Goal: Task Accomplishment & Management: Use online tool/utility

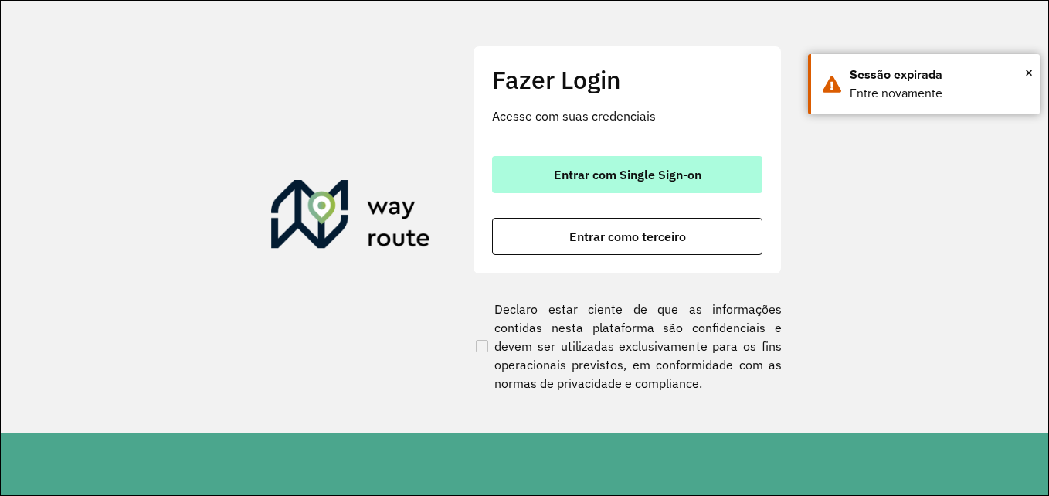
click at [682, 182] on button "Entrar com Single Sign-on" at bounding box center [627, 174] width 270 height 37
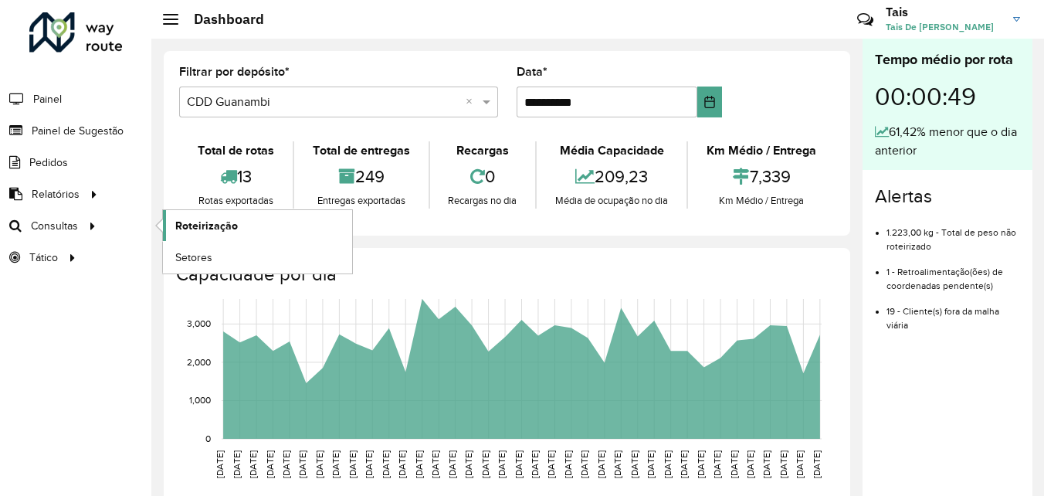
click at [203, 229] on span "Roteirização" at bounding box center [206, 226] width 63 height 16
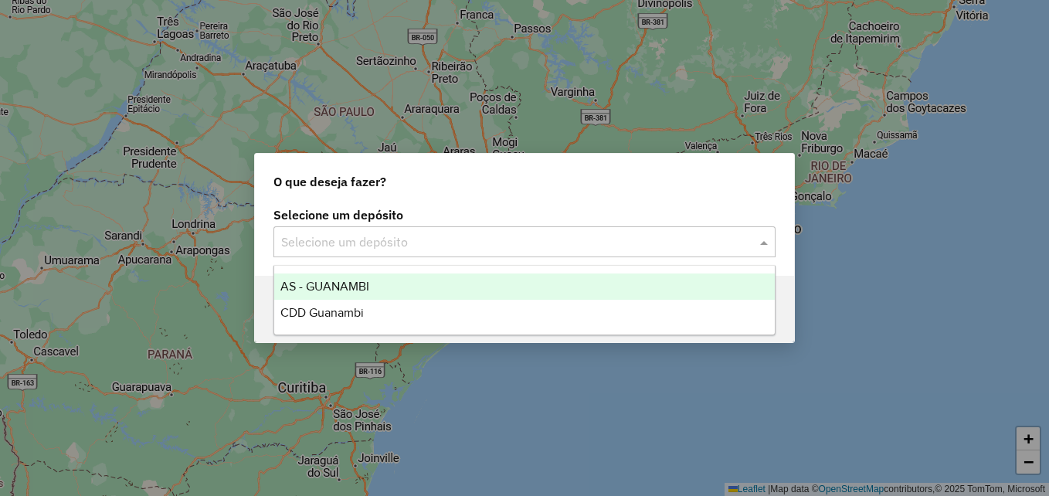
click at [572, 239] on input "text" at bounding box center [509, 242] width 456 height 19
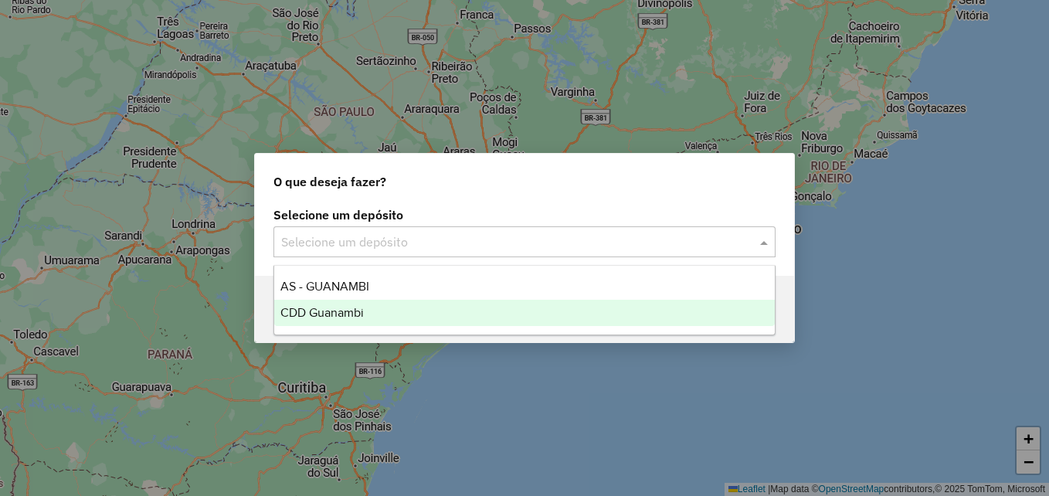
click at [418, 315] on div "CDD Guanambi" at bounding box center [524, 313] width 501 height 26
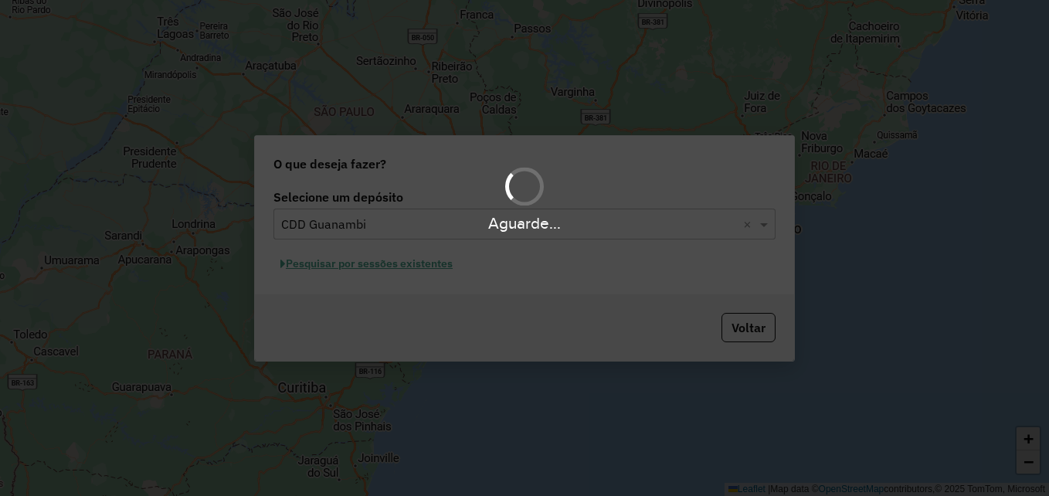
click at [419, 262] on div "Aguarde..." at bounding box center [524, 248] width 1049 height 496
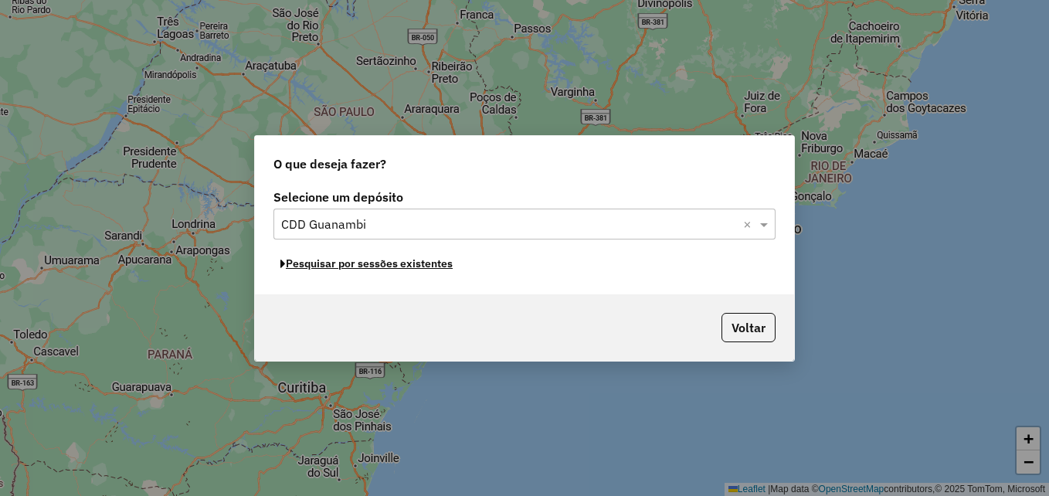
click at [420, 267] on button "Pesquisar por sessões existentes" at bounding box center [366, 264] width 186 height 24
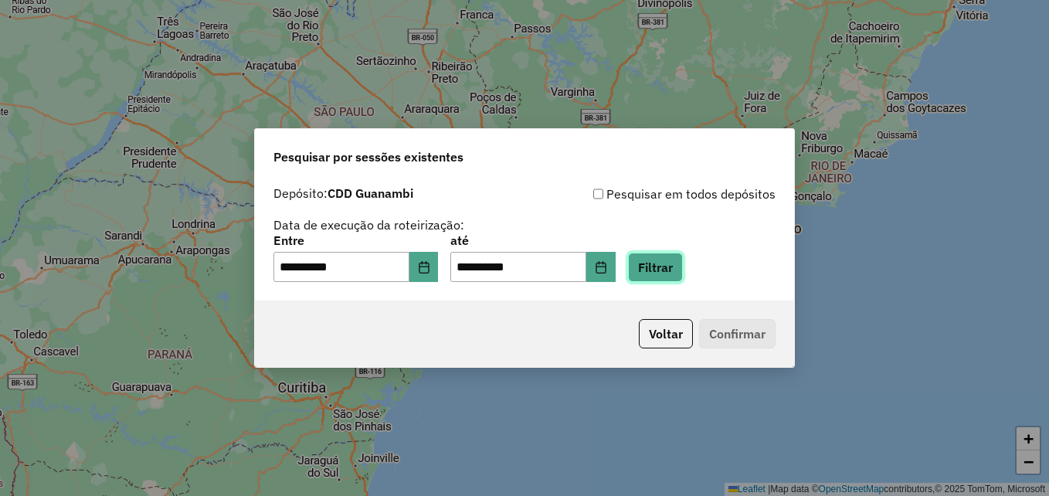
click at [683, 266] on button "Filtrar" at bounding box center [655, 267] width 55 height 29
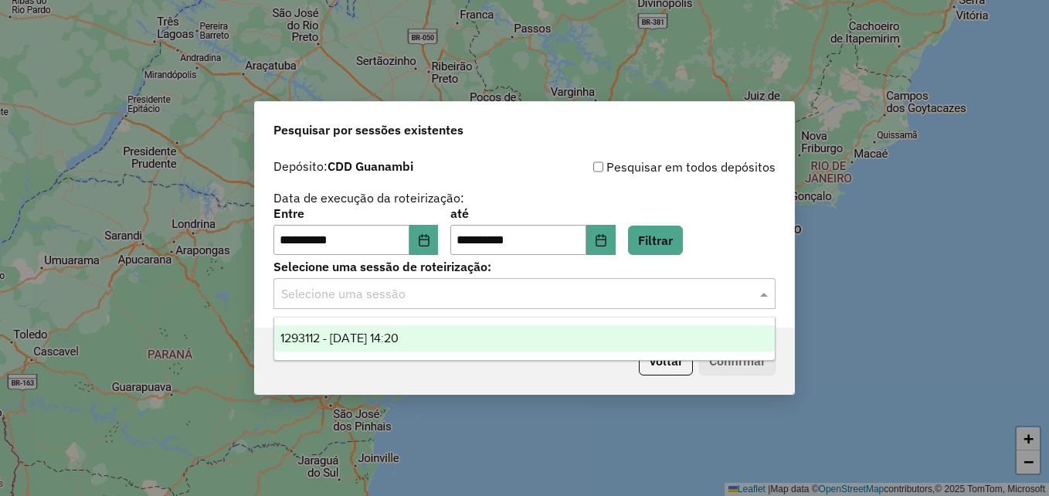
click at [617, 293] on input "text" at bounding box center [509, 294] width 456 height 19
click at [536, 337] on div "1293112 - 13/10/2025 14:20" at bounding box center [524, 338] width 501 height 26
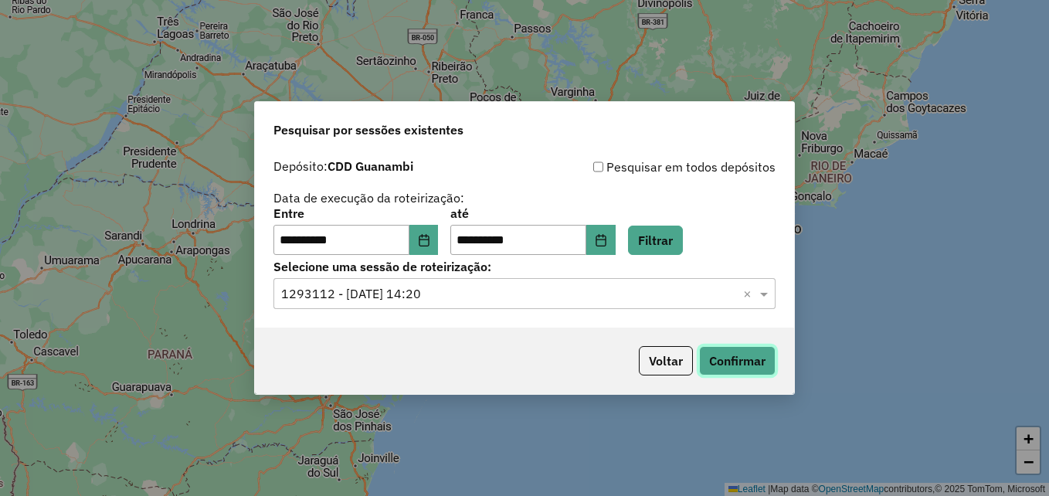
click at [764, 371] on button "Confirmar" at bounding box center [737, 360] width 76 height 29
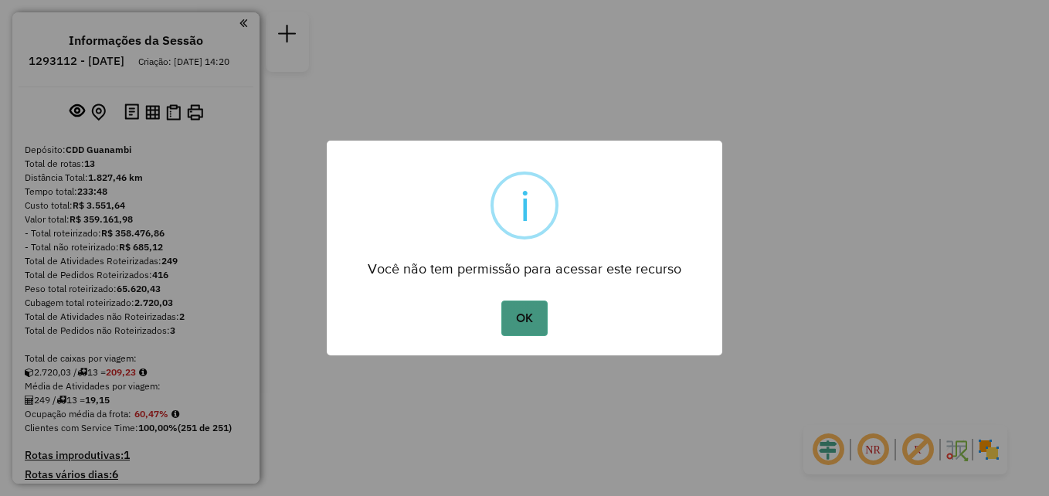
click at [542, 314] on button "OK" at bounding box center [524, 319] width 46 height 36
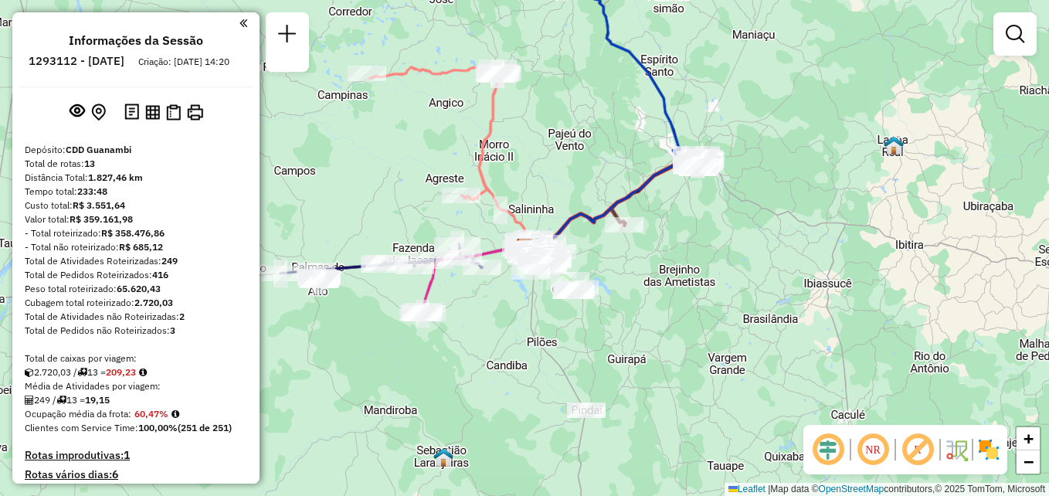
click at [239, 12] on div at bounding box center [133, 22] width 229 height 21
click at [239, 23] on em at bounding box center [243, 23] width 8 height 14
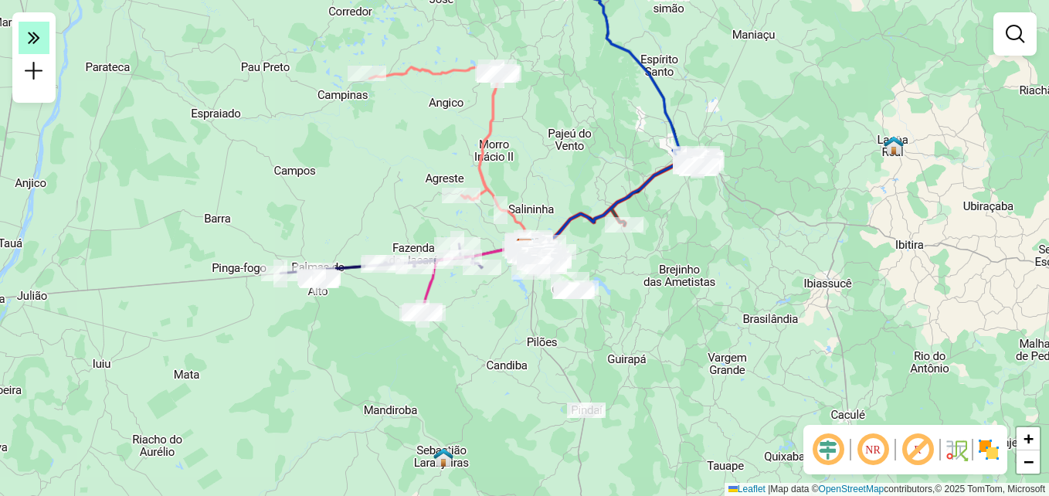
click at [42, 34] on em at bounding box center [34, 38] width 31 height 32
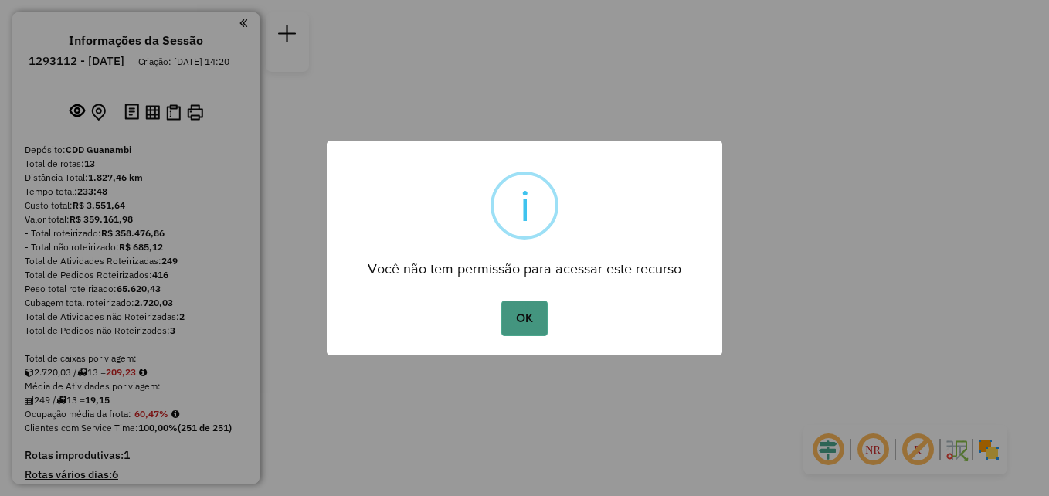
click at [523, 314] on button "OK" at bounding box center [524, 319] width 46 height 36
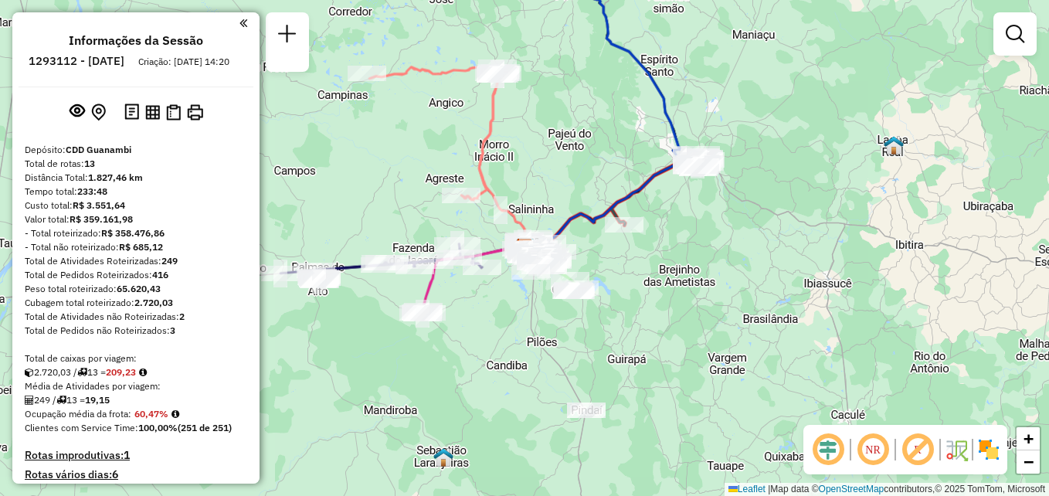
click at [249, 31] on div "Informações da Sessão 1293112 - 13/10/2025 Criação: 11/10/2025 14:20 Depósito: …" at bounding box center [135, 247] width 247 height 471
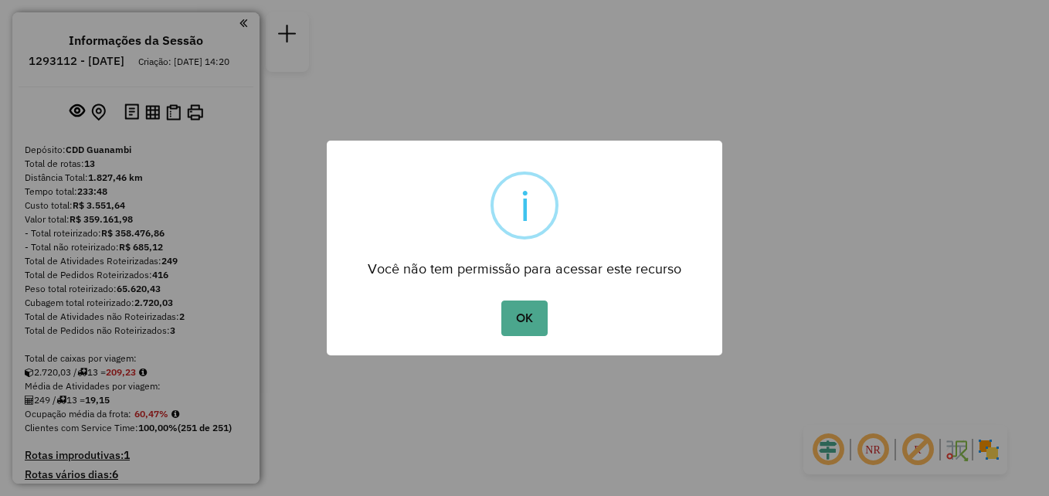
click at [532, 318] on button "OK" at bounding box center [524, 319] width 46 height 36
click at [510, 328] on button "OK" at bounding box center [524, 319] width 46 height 36
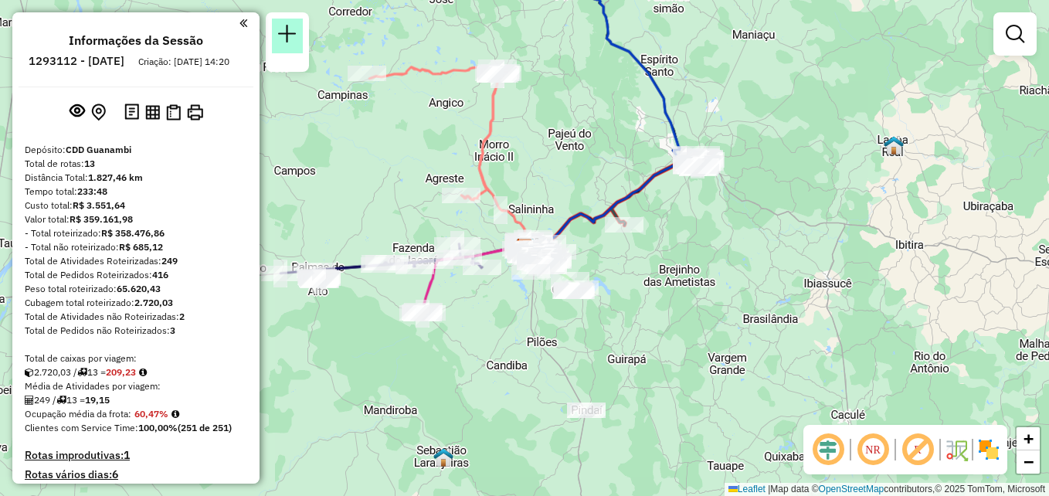
click at [297, 29] on link at bounding box center [287, 36] width 31 height 35
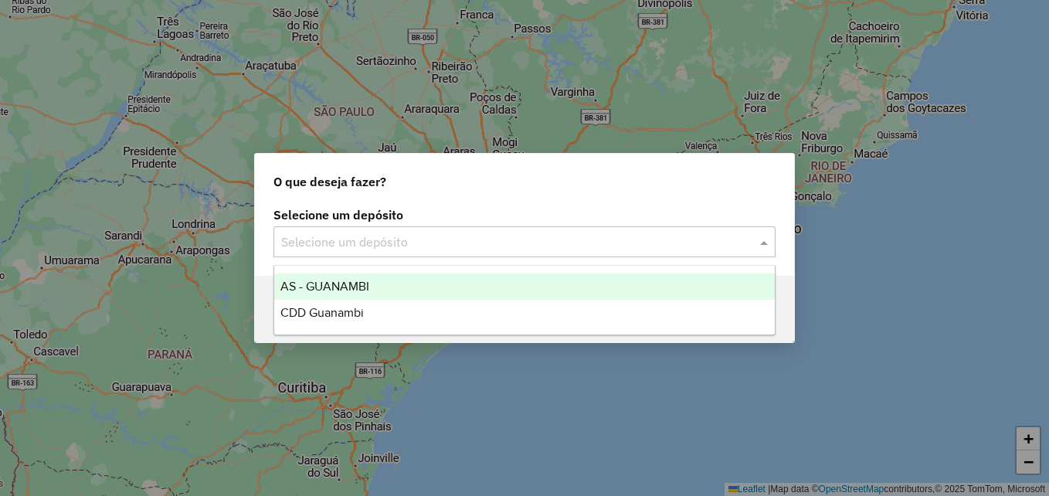
click at [574, 235] on input "text" at bounding box center [509, 242] width 456 height 19
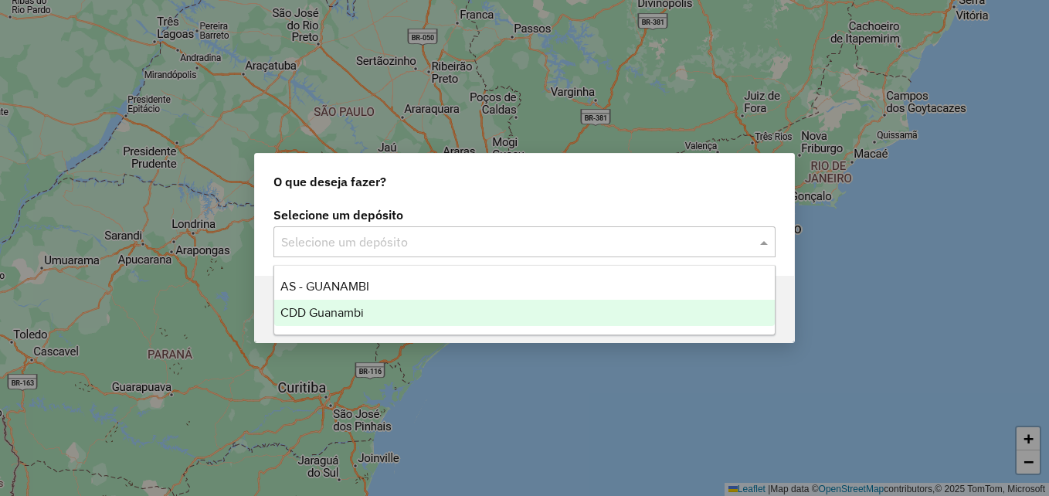
click at [391, 307] on div "CDD Guanambi" at bounding box center [524, 313] width 501 height 26
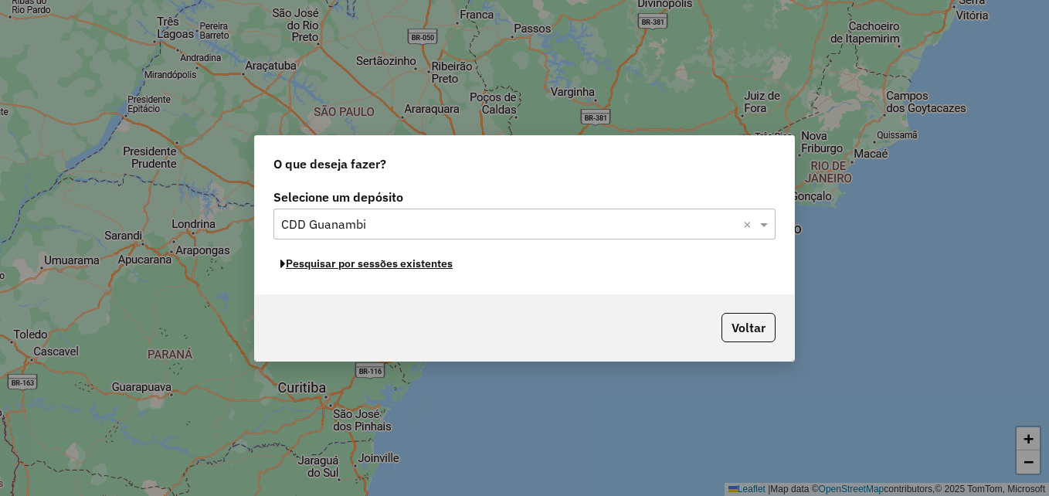
click at [417, 264] on button "Pesquisar por sessões existentes" at bounding box center [366, 264] width 186 height 24
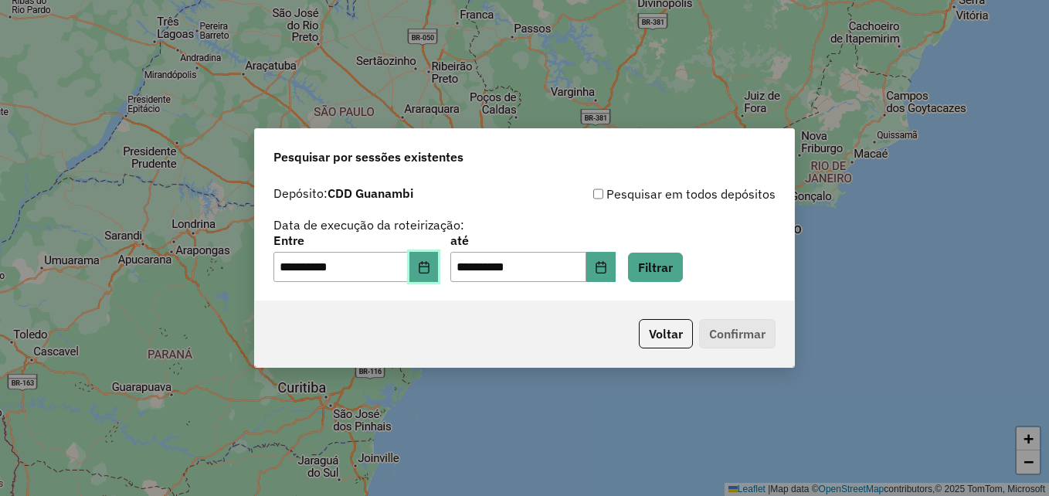
click at [427, 263] on button "Choose Date" at bounding box center [423, 267] width 29 height 31
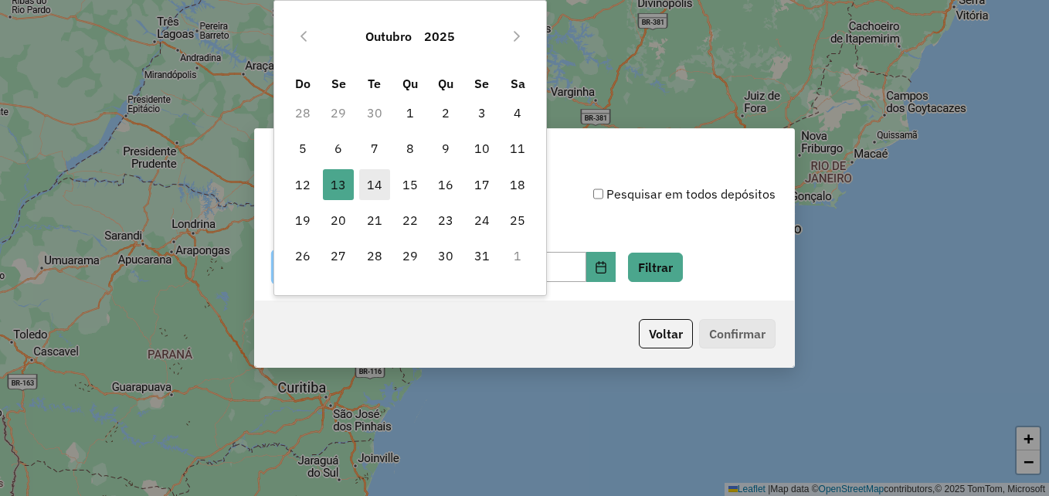
click at [379, 188] on span "14" at bounding box center [374, 184] width 31 height 31
type input "**********"
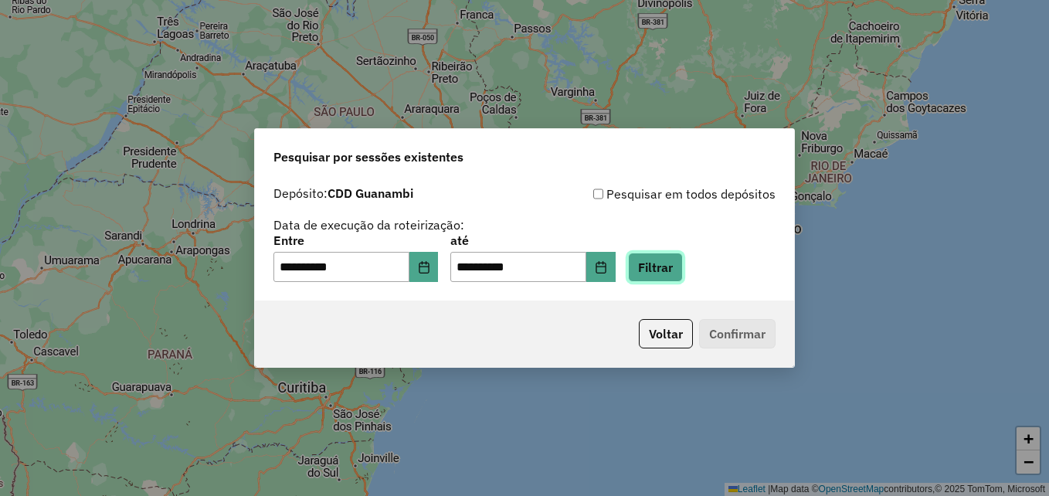
click at [679, 265] on button "Filtrar" at bounding box center [655, 267] width 55 height 29
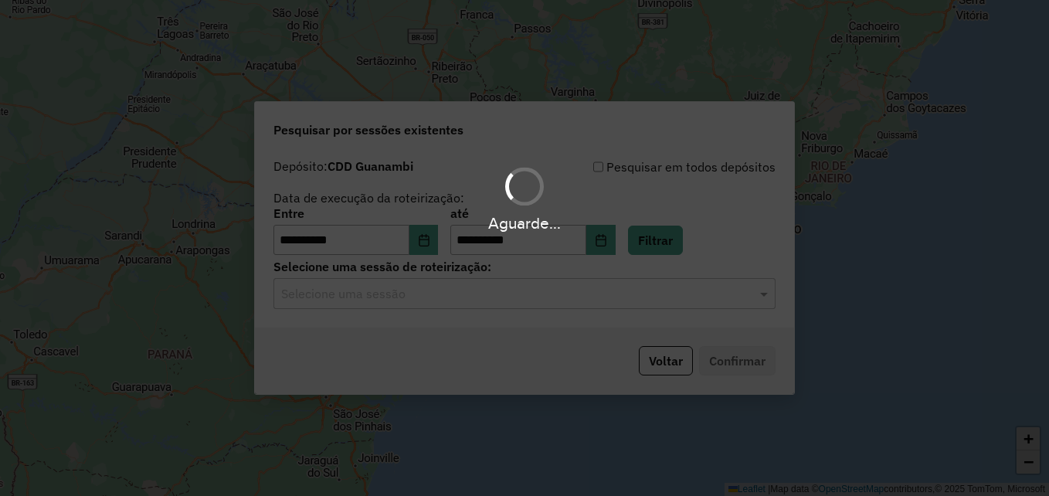
click at [506, 307] on div "Aguarde..." at bounding box center [524, 248] width 1049 height 496
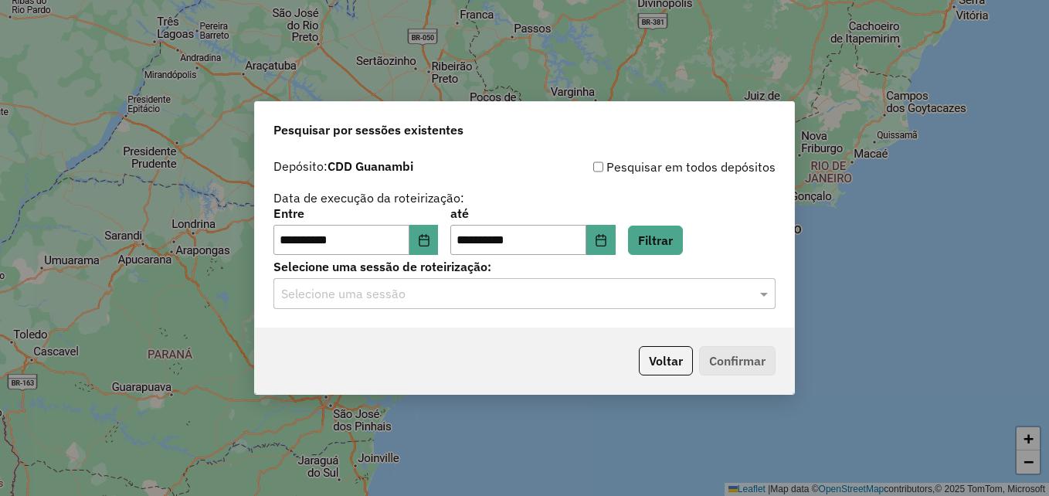
click at [474, 291] on input "text" at bounding box center [509, 294] width 456 height 19
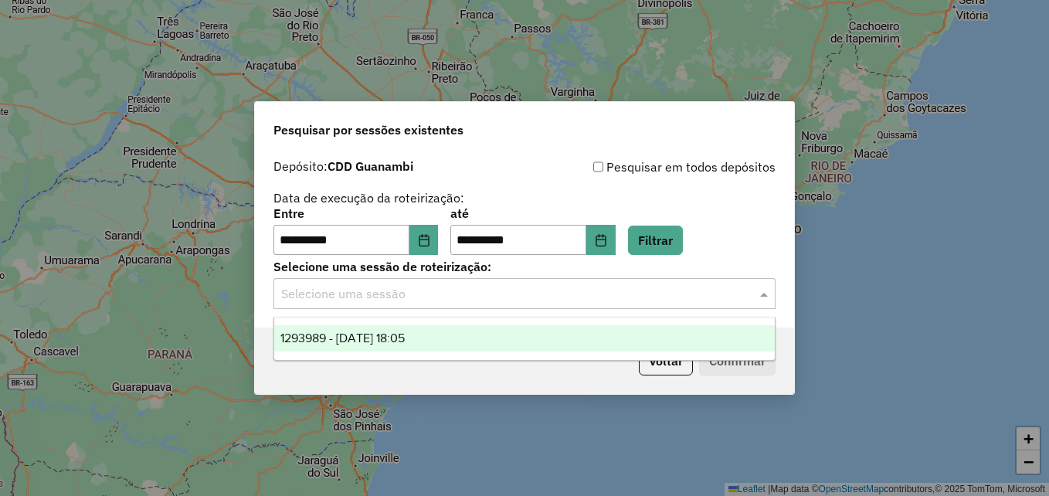
drag, startPoint x: 428, startPoint y: 351, endPoint x: 483, endPoint y: 357, distance: 55.2
click at [427, 351] on div "1293989 - 14/10/2025 18:05" at bounding box center [524, 338] width 501 height 26
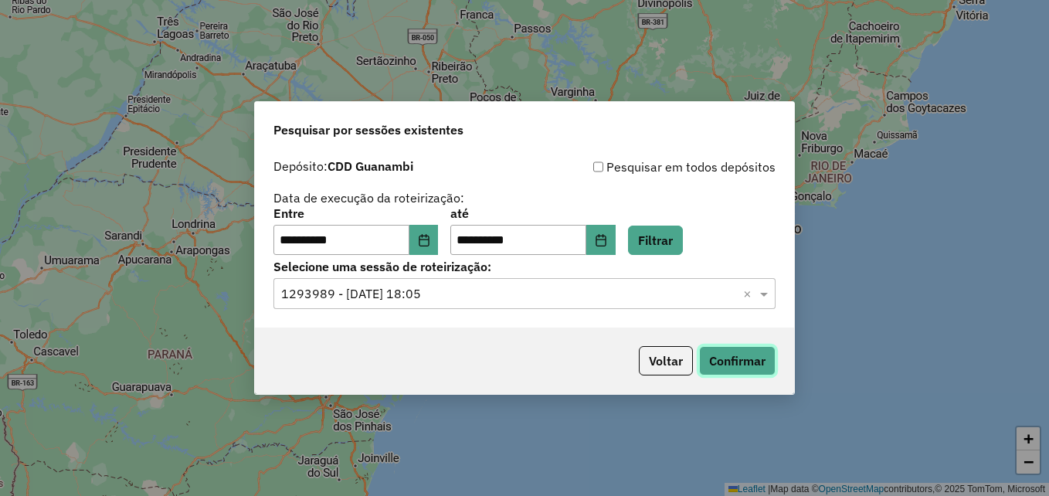
click at [743, 350] on button "Confirmar" at bounding box center [737, 360] width 76 height 29
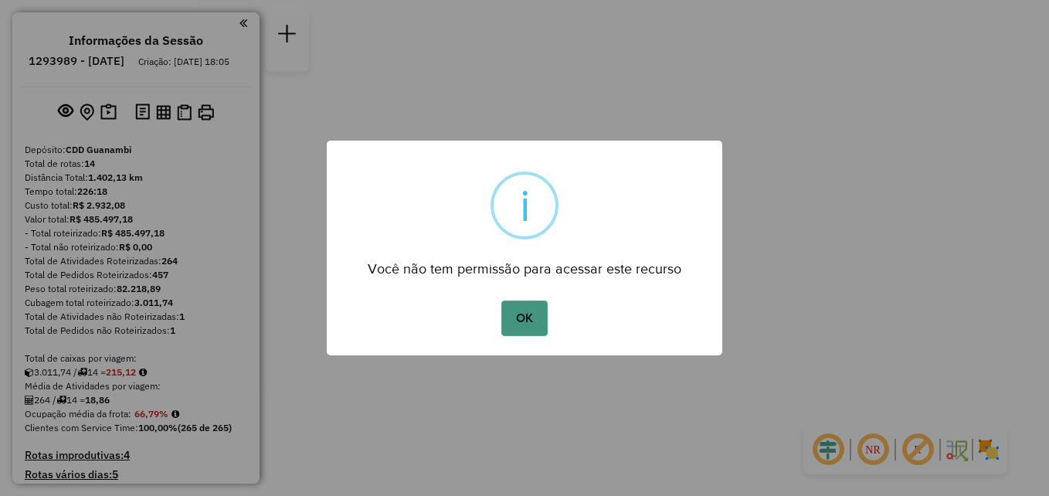
click at [517, 316] on button "OK" at bounding box center [524, 319] width 46 height 36
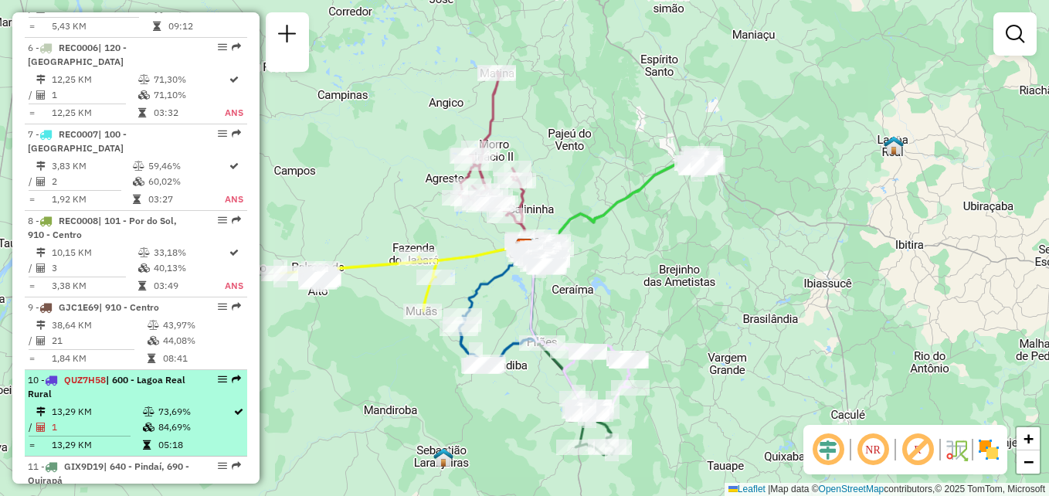
scroll to position [987, 0]
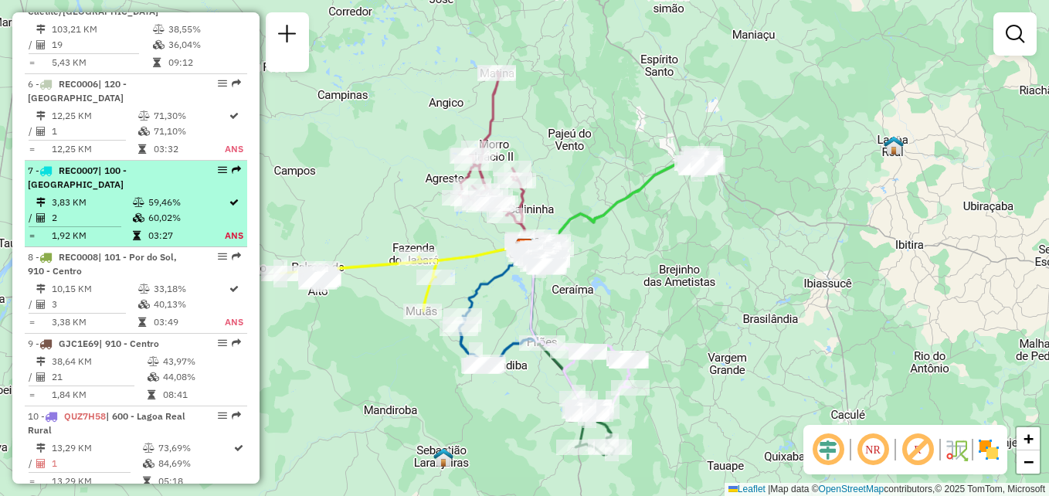
click at [148, 187] on div "7 - REC0007 | 100 - [GEOGRAPHIC_DATA]" at bounding box center [110, 178] width 164 height 28
select select "**********"
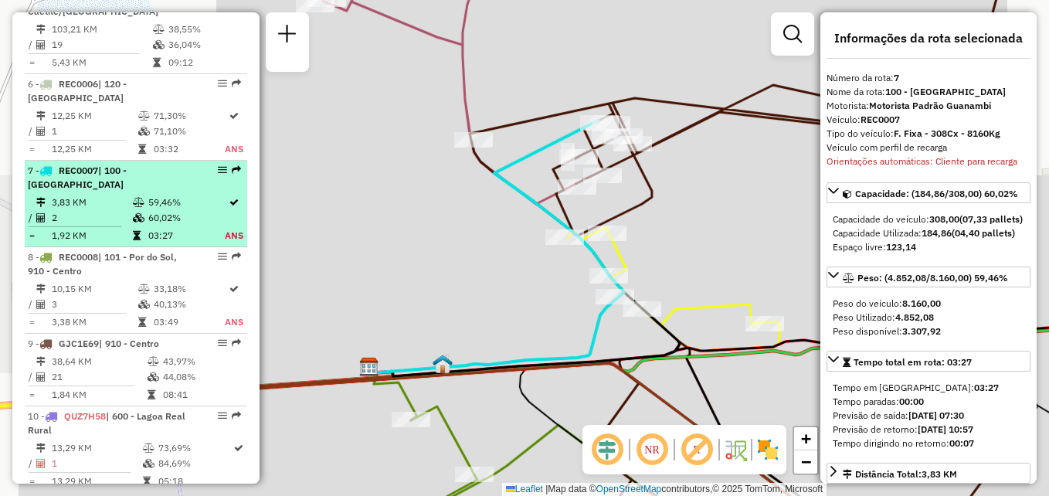
click at [222, 171] on div at bounding box center [218, 169] width 46 height 9
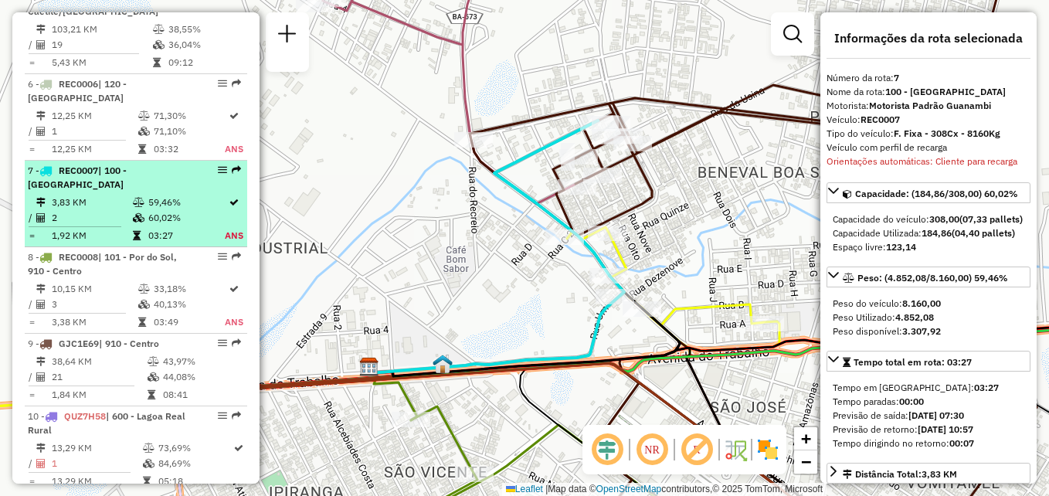
drag, startPoint x: 217, startPoint y: 177, endPoint x: 209, endPoint y: 180, distance: 9.0
click at [208, 171] on div at bounding box center [218, 169] width 46 height 9
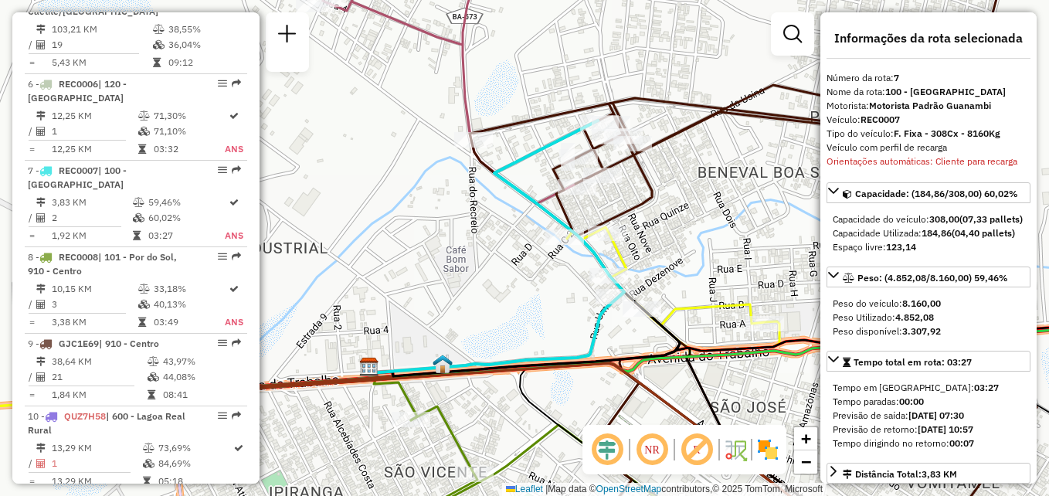
drag, startPoint x: 212, startPoint y: 170, endPoint x: 277, endPoint y: 127, distance: 77.6
click at [288, 117] on div "Janela de atendimento Grade de atendimento Capacidade Transportadoras Veículos …" at bounding box center [524, 248] width 1049 height 496
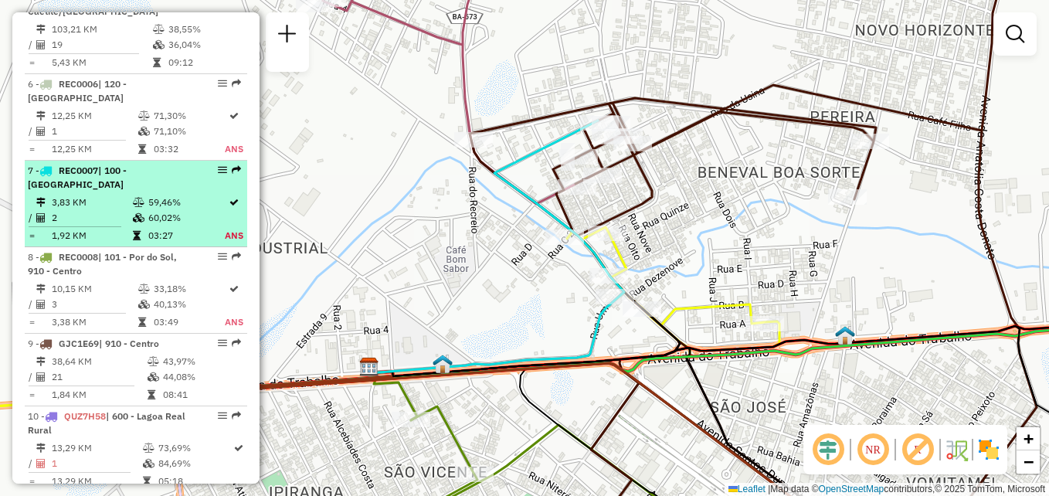
click at [221, 170] on em at bounding box center [222, 169] width 9 height 9
select select "**********"
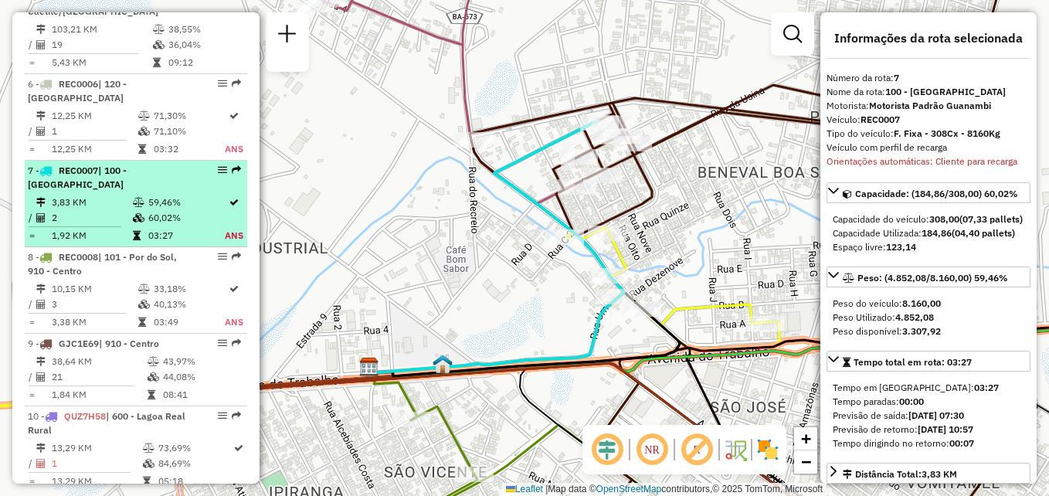
click at [218, 169] on em at bounding box center [222, 169] width 9 height 9
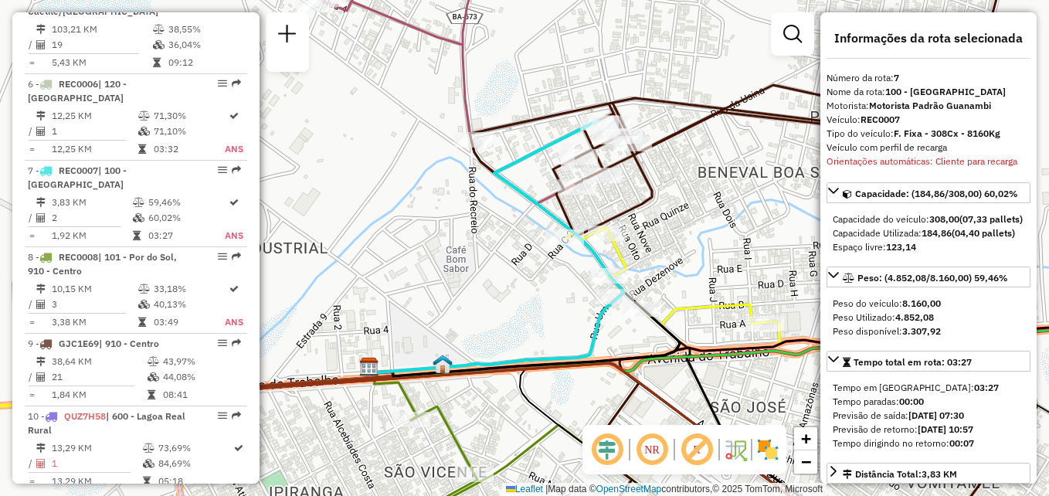
drag, startPoint x: 212, startPoint y: 168, endPoint x: 260, endPoint y: 139, distance: 56.2
click at [287, 123] on div "Janela de atendimento Grade de atendimento Capacidade Transportadoras Veículos …" at bounding box center [524, 248] width 1049 height 496
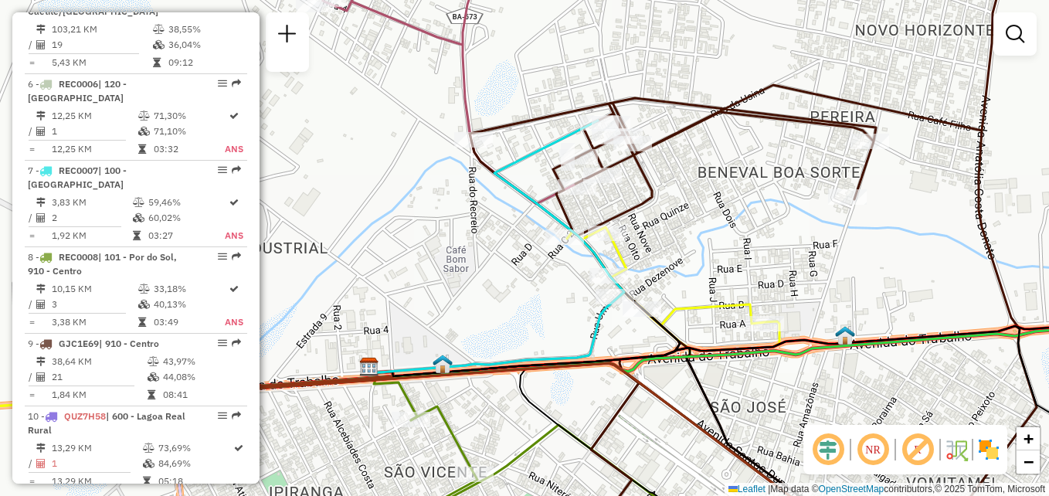
drag, startPoint x: 219, startPoint y: 180, endPoint x: 316, endPoint y: 110, distance: 119.0
click at [327, 108] on div "Janela de atendimento Grade de atendimento Capacidade Transportadoras Veículos …" at bounding box center [524, 248] width 1049 height 496
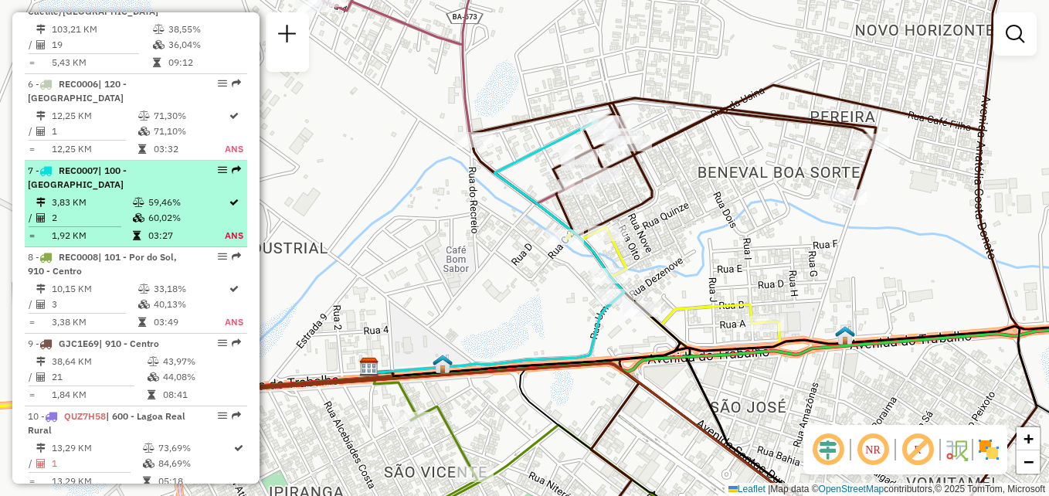
select select "**********"
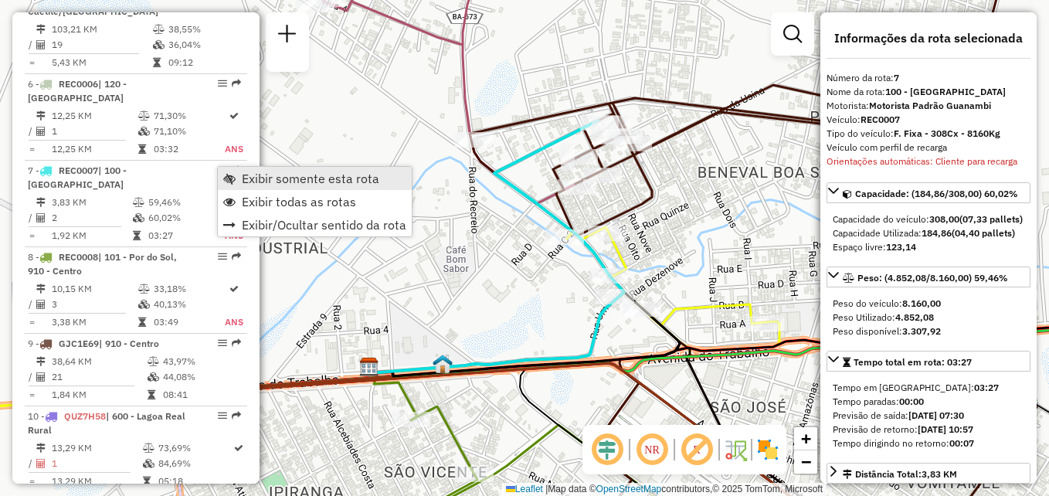
click at [234, 169] on link "Exibir somente esta rota" at bounding box center [315, 178] width 194 height 23
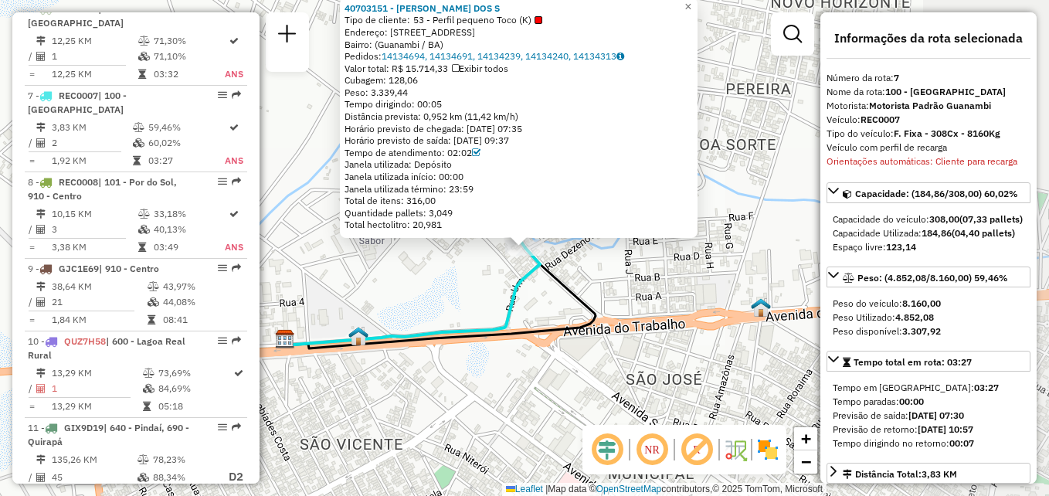
scroll to position [1135, 0]
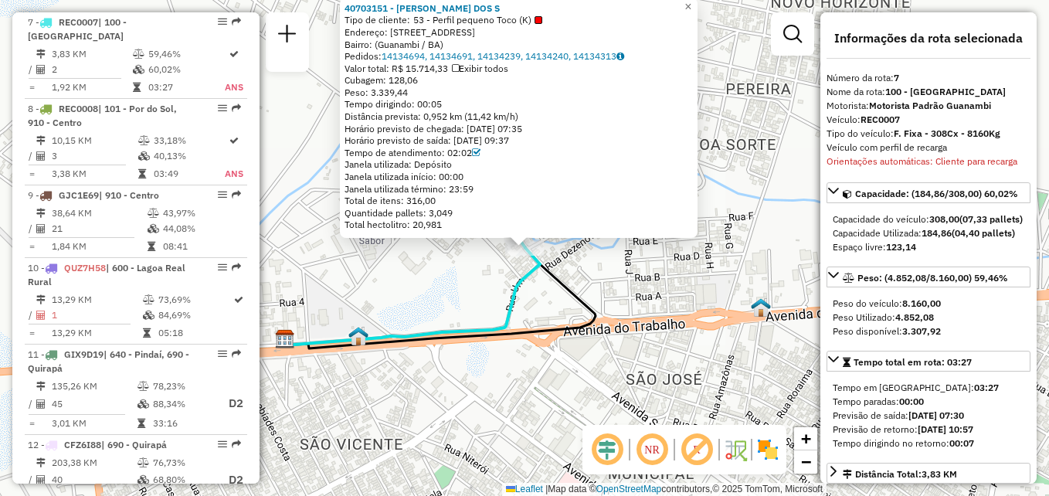
click at [655, 272] on div "40703151 - [PERSON_NAME] DOS S Tipo de cliente: 53 - Perfil pequeno Toco (K) En…" at bounding box center [524, 248] width 1049 height 496
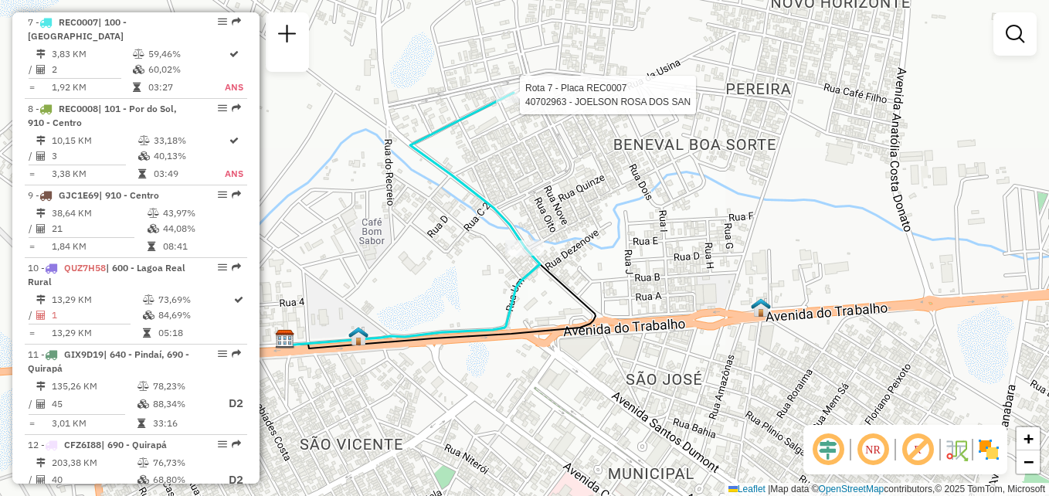
click at [521, 103] on div at bounding box center [515, 94] width 39 height 15
select select "**********"
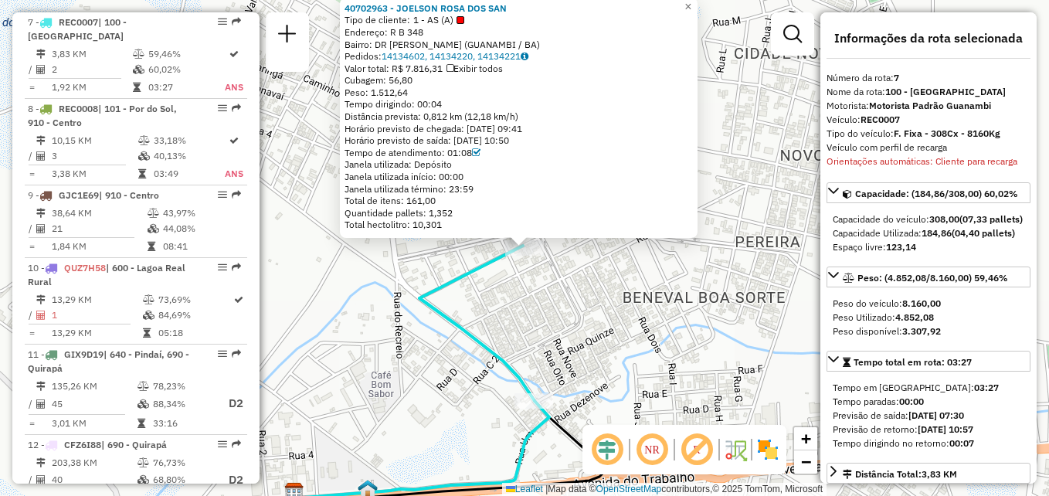
click at [464, 22] on div at bounding box center [461, 20] width 8 height 8
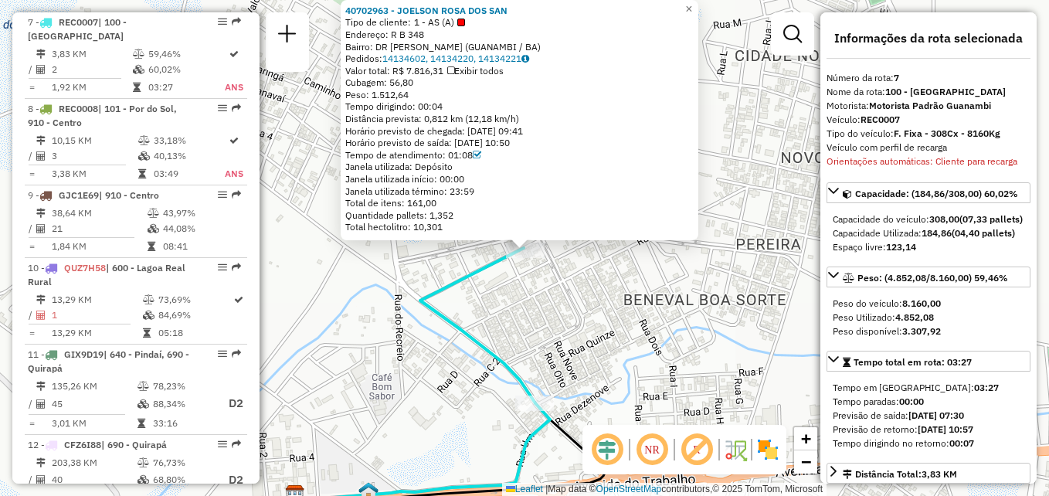
click at [614, 271] on div "40702963 - JOELSON ROSA DOS SAN Tipo de cliente: 1 - AS (A) Endereço: R B 348 B…" at bounding box center [524, 248] width 1049 height 496
click at [692, 3] on span "×" at bounding box center [688, 8] width 7 height 13
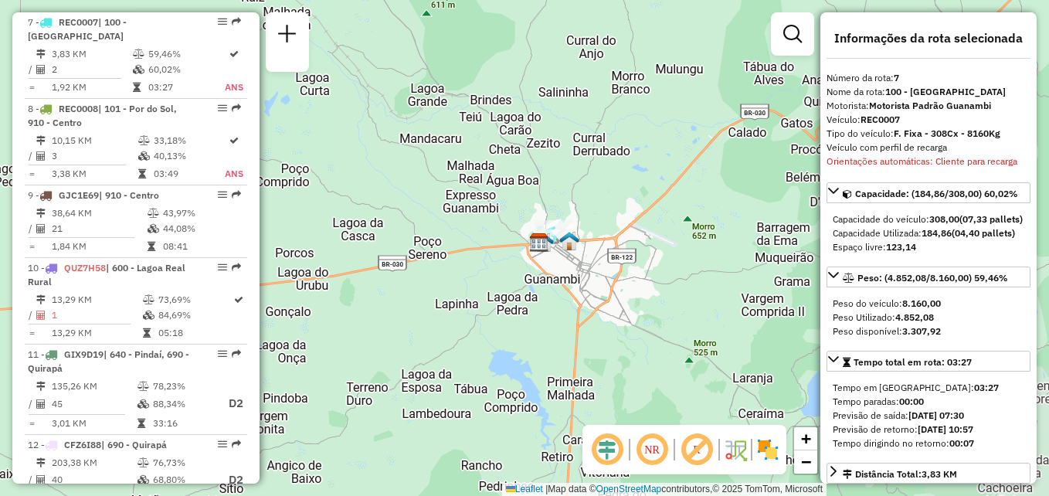
drag, startPoint x: 621, startPoint y: 245, endPoint x: 572, endPoint y: 192, distance: 72.2
click at [569, 194] on div "Janela de atendimento Grade de atendimento Capacidade Transportadoras Veículos …" at bounding box center [524, 248] width 1049 height 496
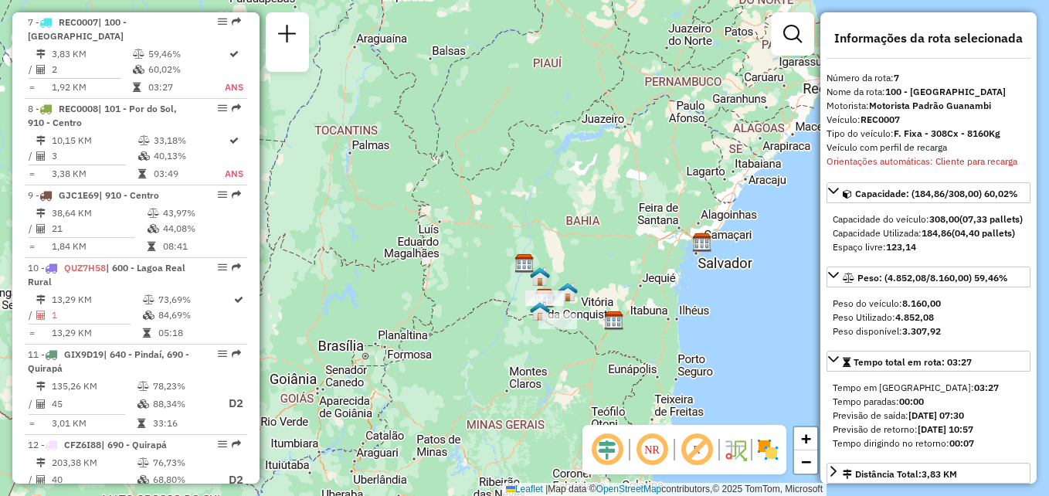
drag, startPoint x: 702, startPoint y: 279, endPoint x: 601, endPoint y: 260, distance: 102.9
click at [601, 260] on div "Janela de atendimento Grade de atendimento Capacidade Transportadoras Veículos …" at bounding box center [524, 248] width 1049 height 496
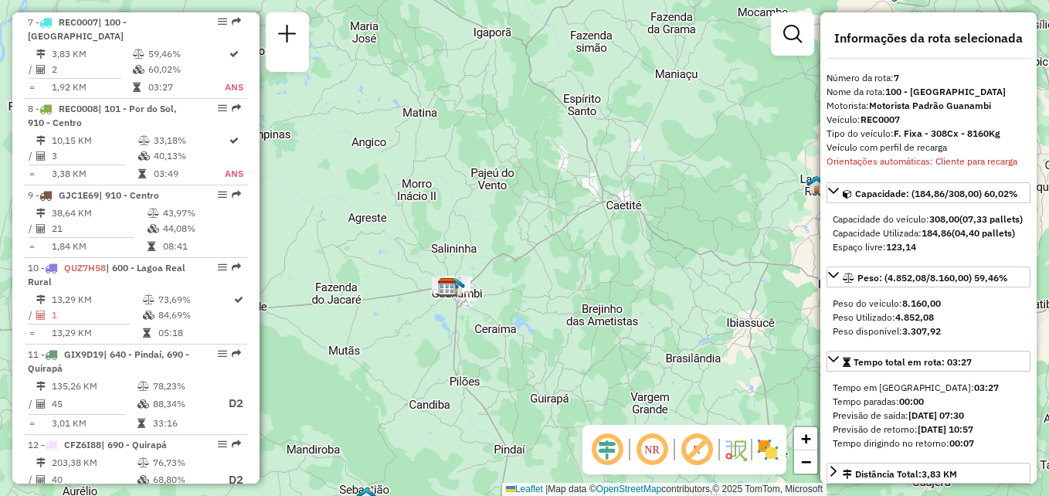
drag, startPoint x: 567, startPoint y: 311, endPoint x: 732, endPoint y: 281, distance: 168.0
click at [732, 282] on div "Janela de atendimento Grade de atendimento Capacidade Transportadoras Veículos …" at bounding box center [524, 248] width 1049 height 496
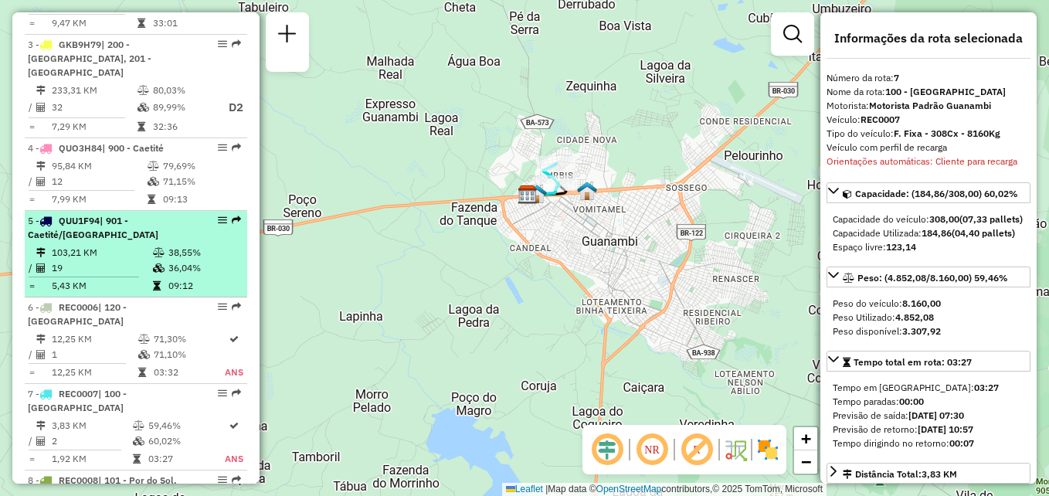
scroll to position [850, 0]
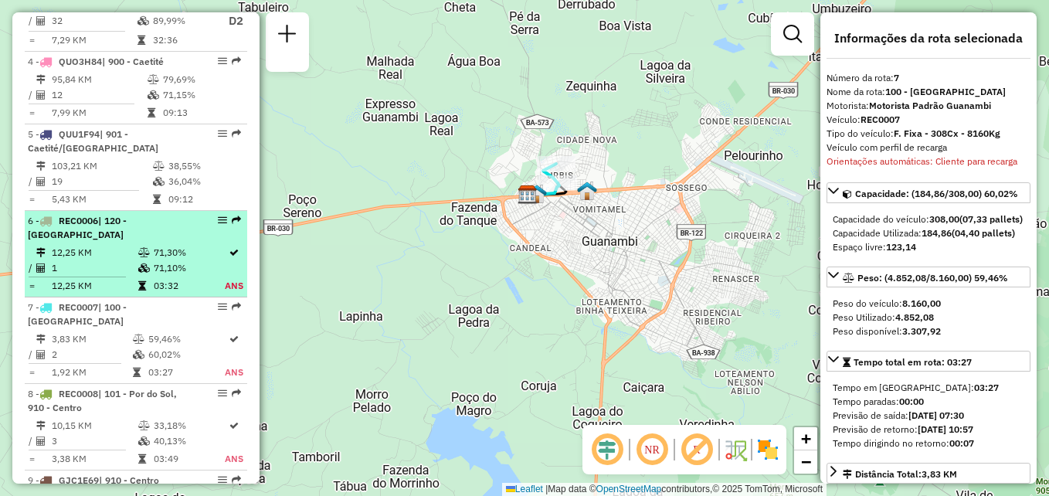
click at [140, 239] on div "6 - REC0006 | 120 - [GEOGRAPHIC_DATA]" at bounding box center [110, 228] width 164 height 28
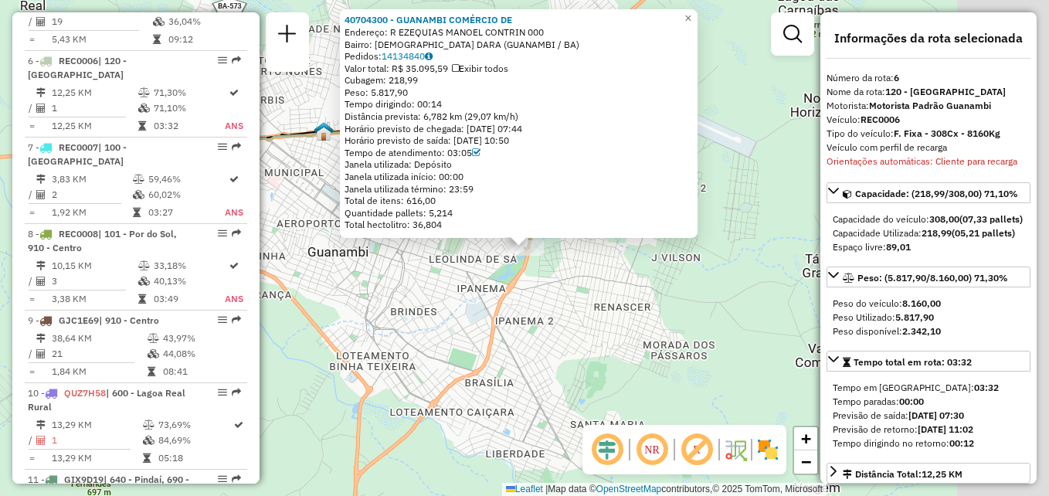
scroll to position [1048, 0]
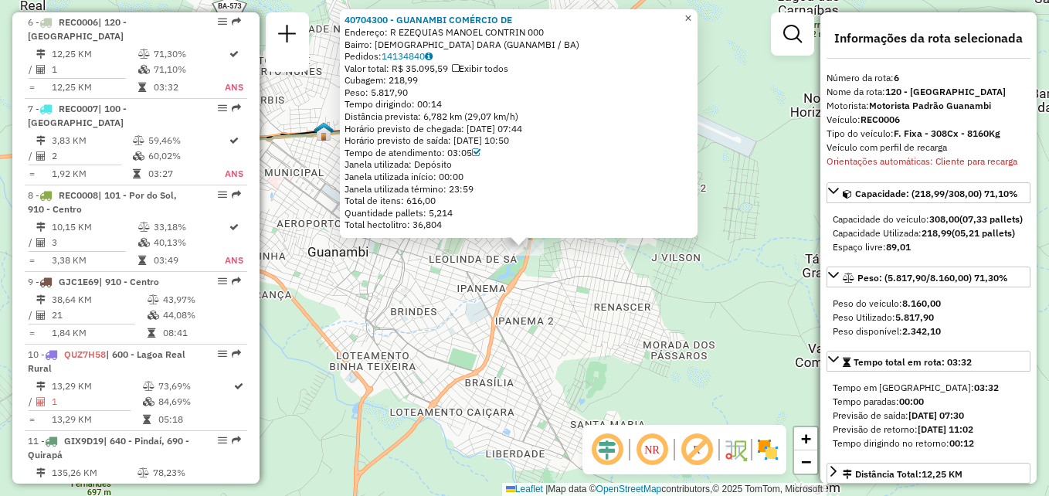
click at [691, 12] on span "×" at bounding box center [687, 18] width 7 height 13
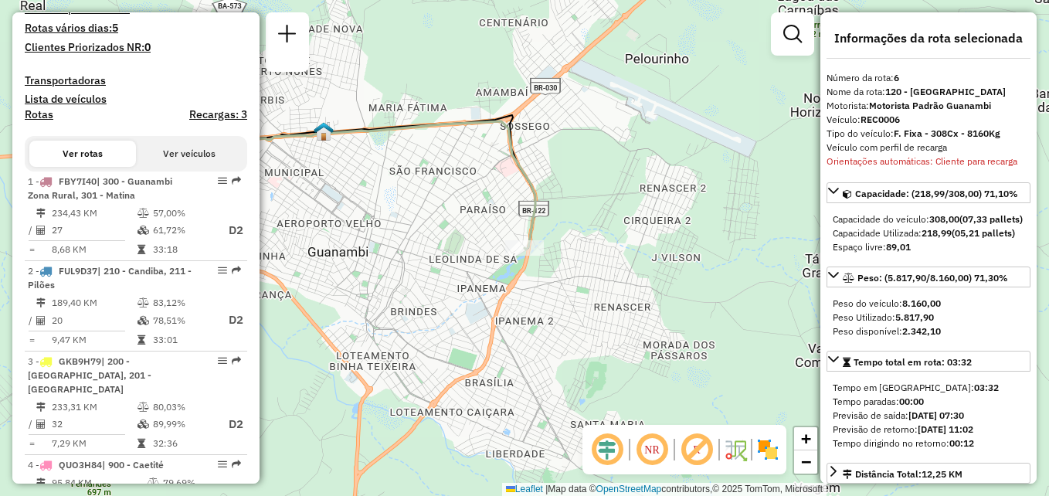
scroll to position [430, 0]
